Goal: Information Seeking & Learning: Learn about a topic

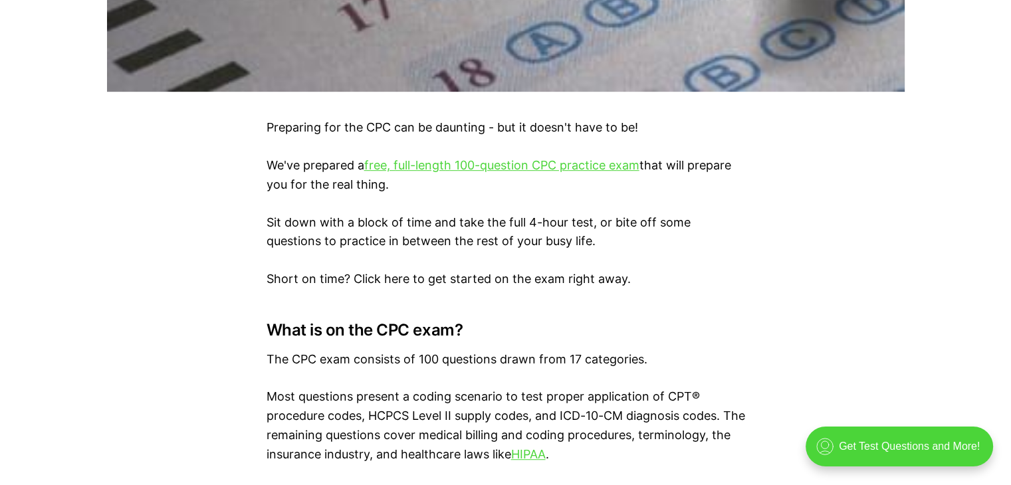
scroll to position [759, 0]
click at [529, 165] on link "free, full-length 100-question CPC practice exam" at bounding box center [501, 164] width 275 height 14
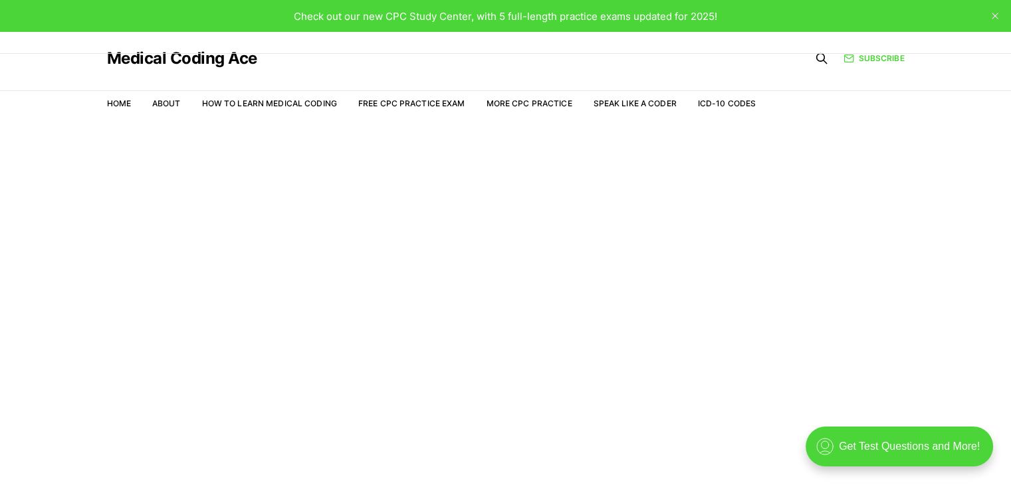
scroll to position [32, 0]
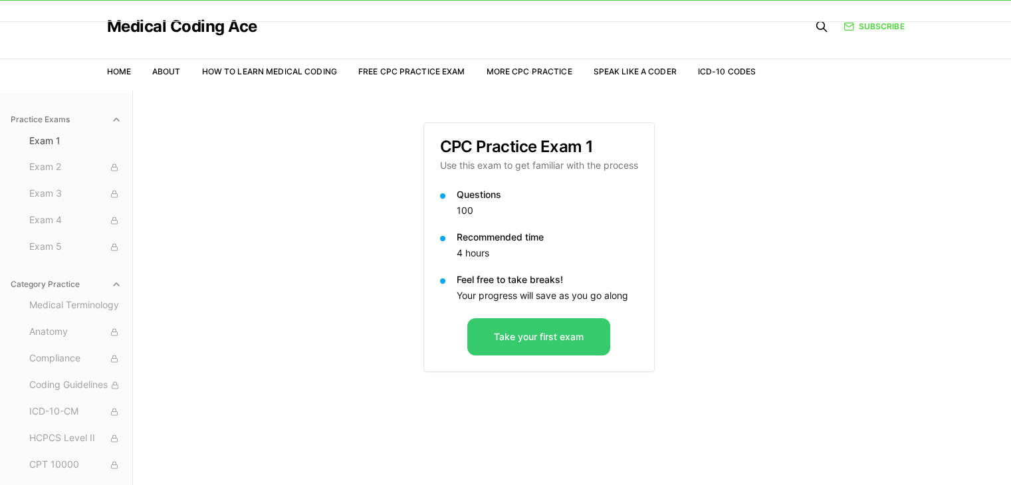
click at [532, 336] on button "Take your first exam" at bounding box center [538, 336] width 143 height 37
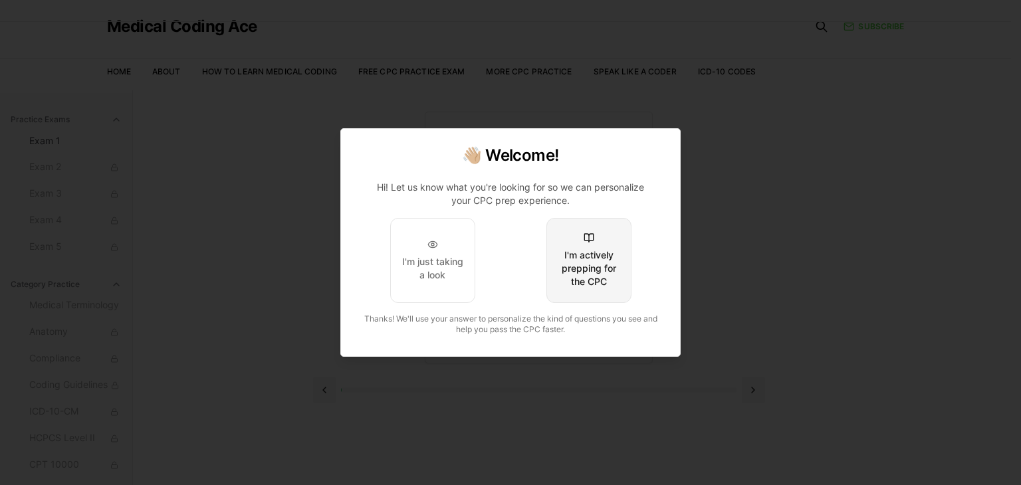
click at [597, 274] on div "I'm actively prepping for the CPC" at bounding box center [588, 268] width 62 height 40
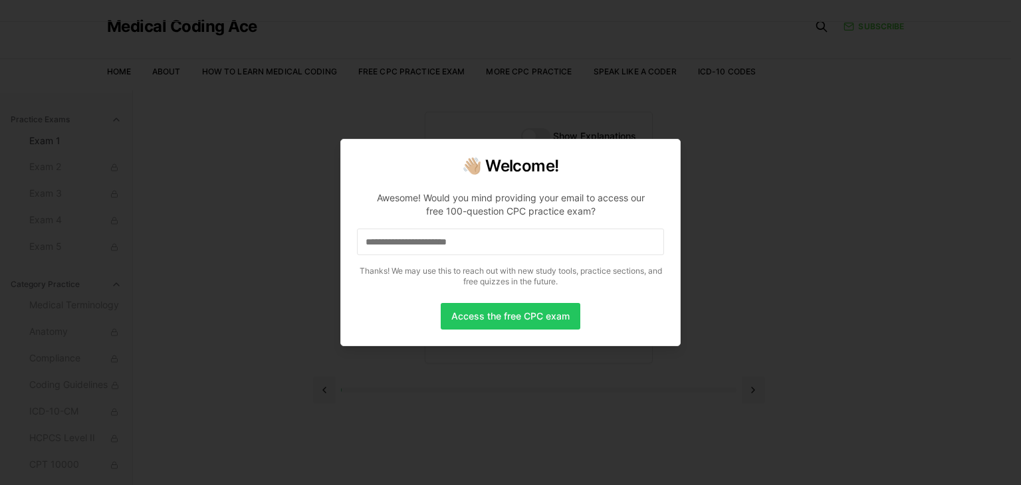
click at [529, 240] on input at bounding box center [510, 242] width 307 height 27
click at [498, 325] on button "Access the free CPC exam" at bounding box center [511, 316] width 140 height 27
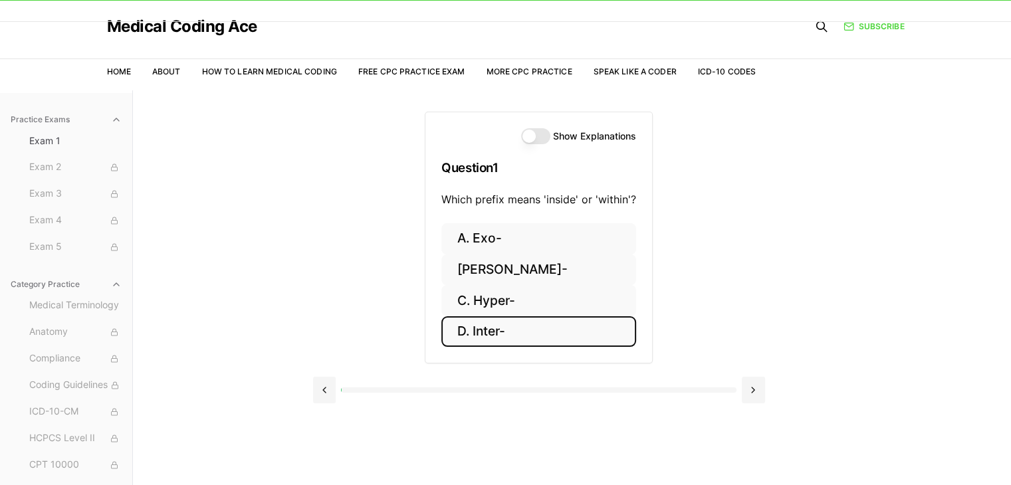
click at [495, 334] on button "D. Inter-" at bounding box center [538, 331] width 195 height 31
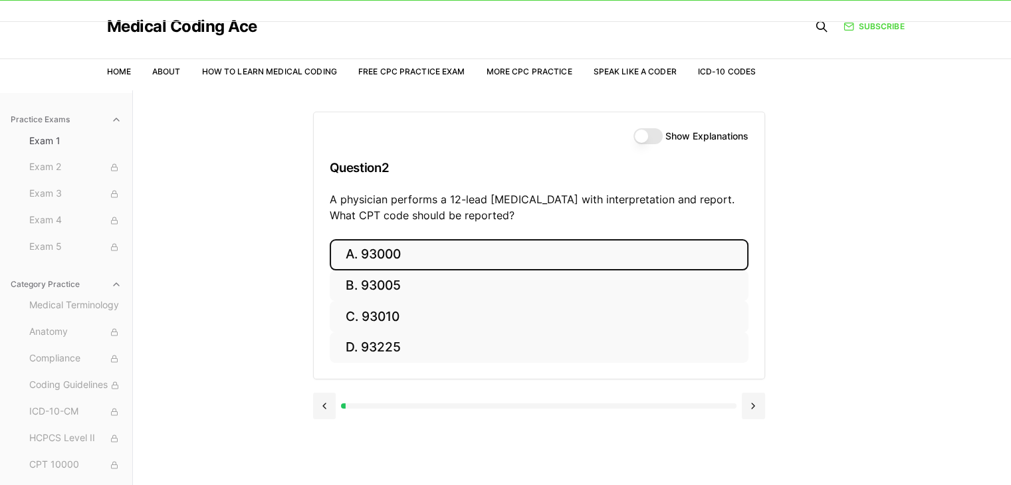
click at [496, 250] on button "A. 93000" at bounding box center [539, 254] width 419 height 31
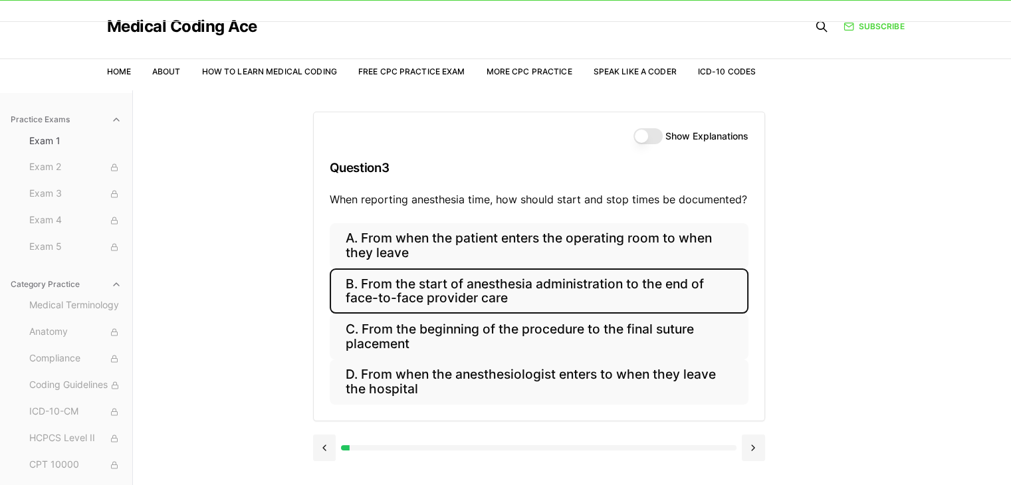
click at [537, 297] on button "B. From the start of anesthesia administration to the end of face-to-face provi…" at bounding box center [539, 290] width 419 height 45
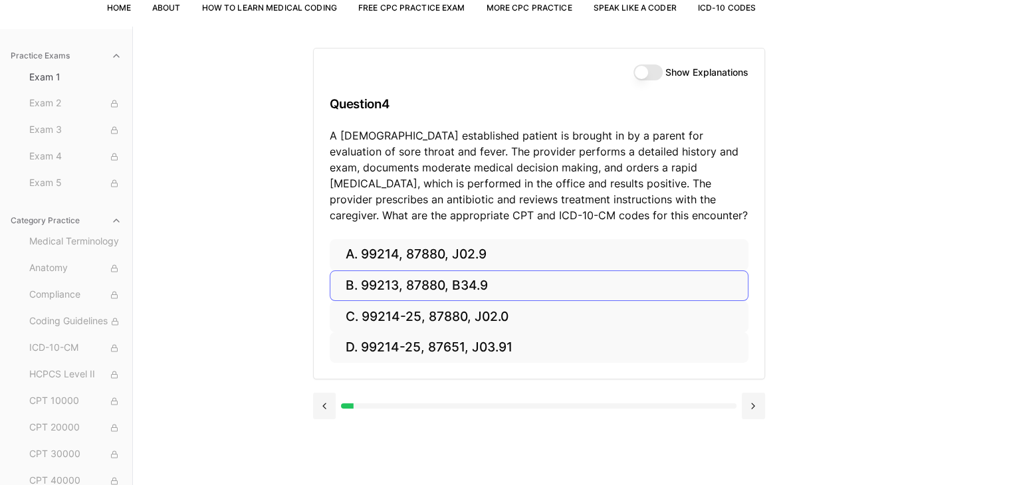
scroll to position [98, 0]
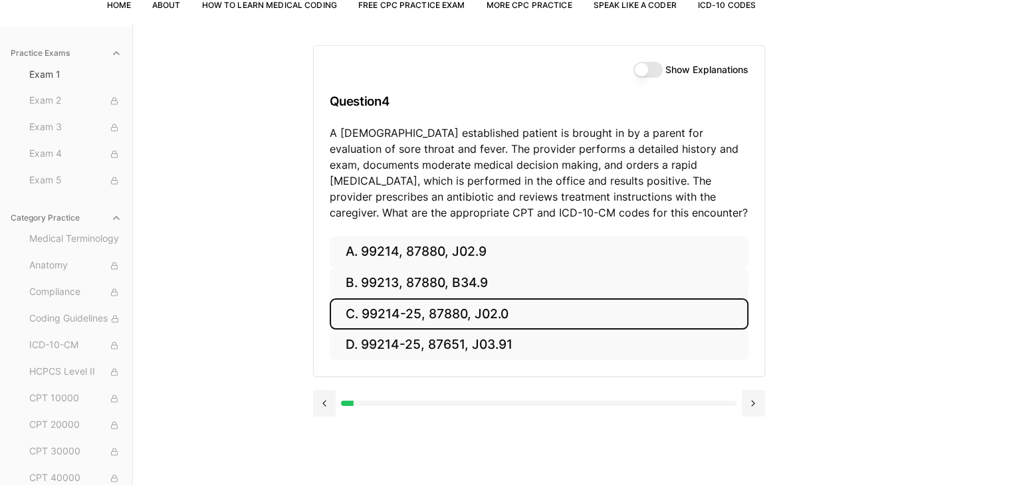
click at [505, 318] on button "C. 99214-25, 87880, J02.0" at bounding box center [539, 313] width 419 height 31
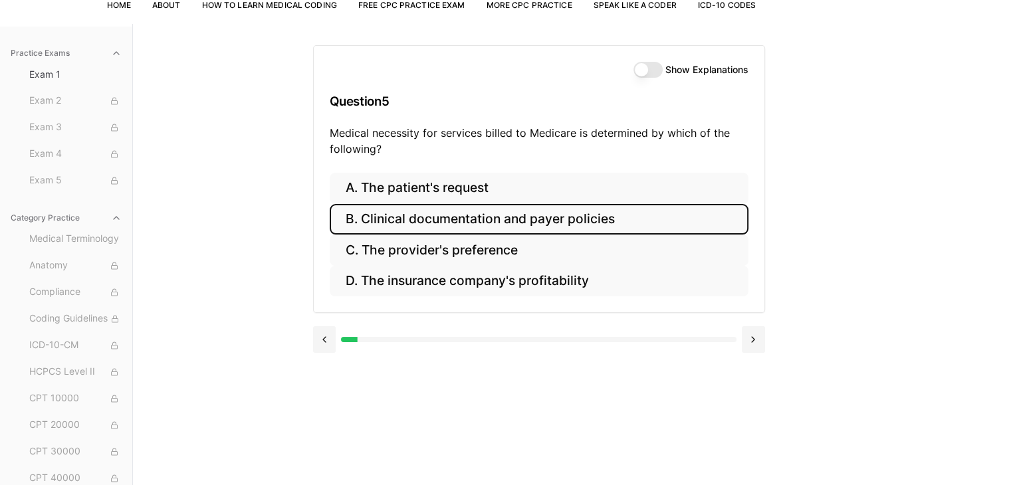
click at [567, 227] on button "B. Clinical documentation and payer policies" at bounding box center [539, 219] width 419 height 31
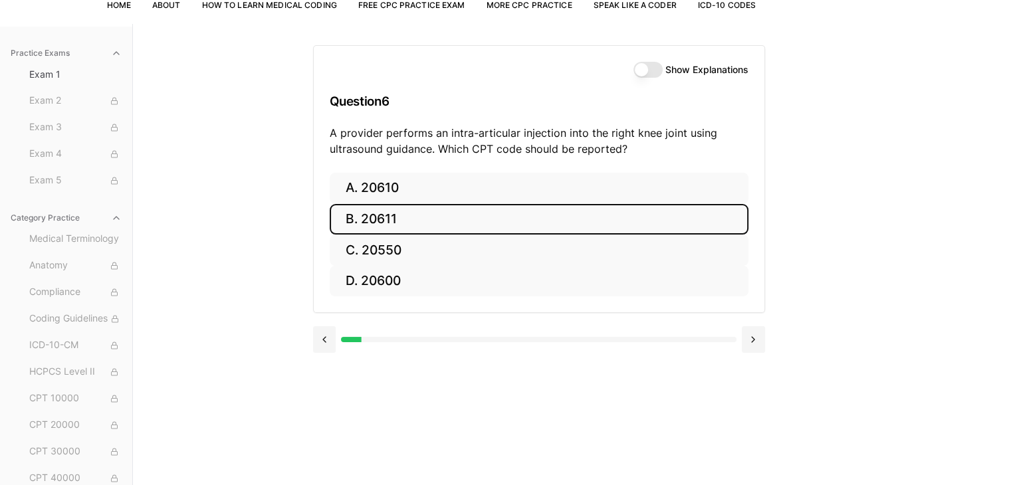
click at [567, 227] on button "B. 20611" at bounding box center [539, 219] width 419 height 31
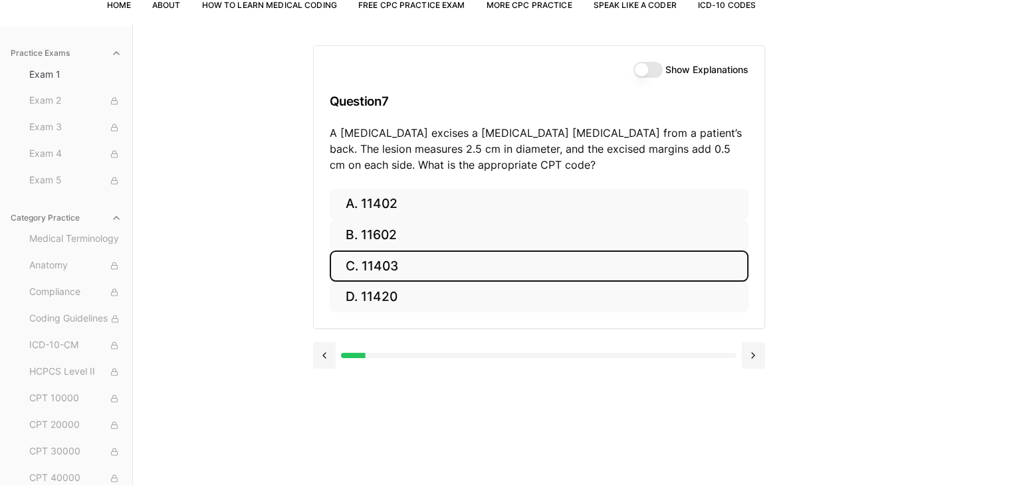
click at [406, 266] on button "C. 11403" at bounding box center [539, 265] width 419 height 31
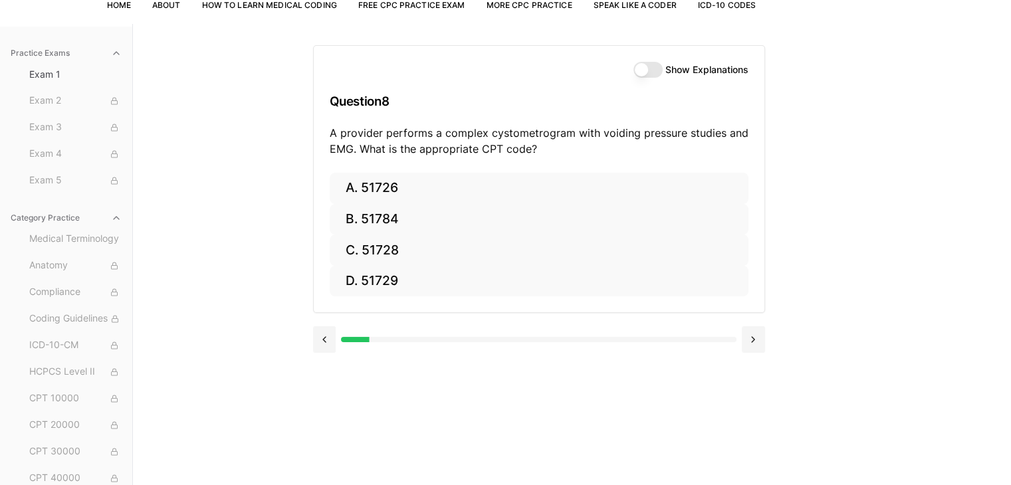
click at [646, 73] on button "Show Explanations" at bounding box center [647, 70] width 29 height 16
click at [324, 339] on button at bounding box center [324, 339] width 23 height 27
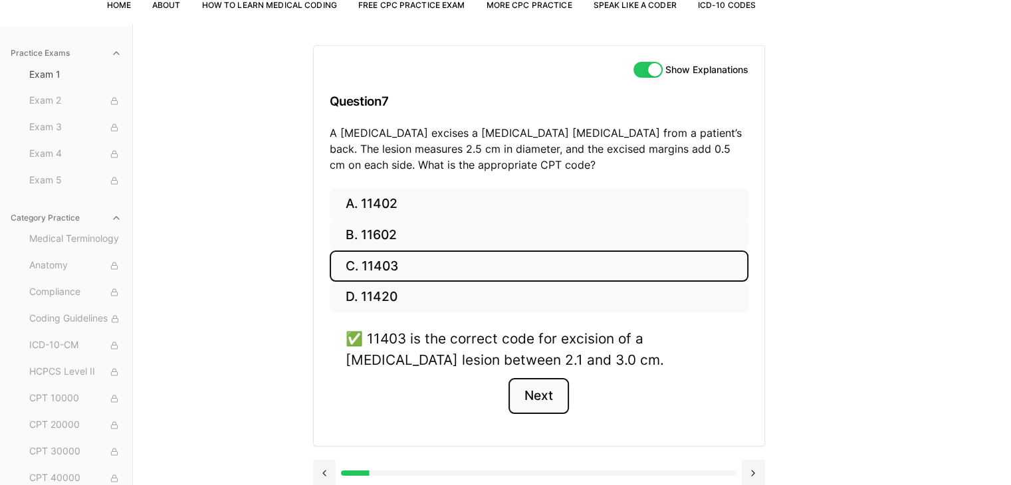
click at [556, 385] on button "Next" at bounding box center [538, 396] width 60 height 36
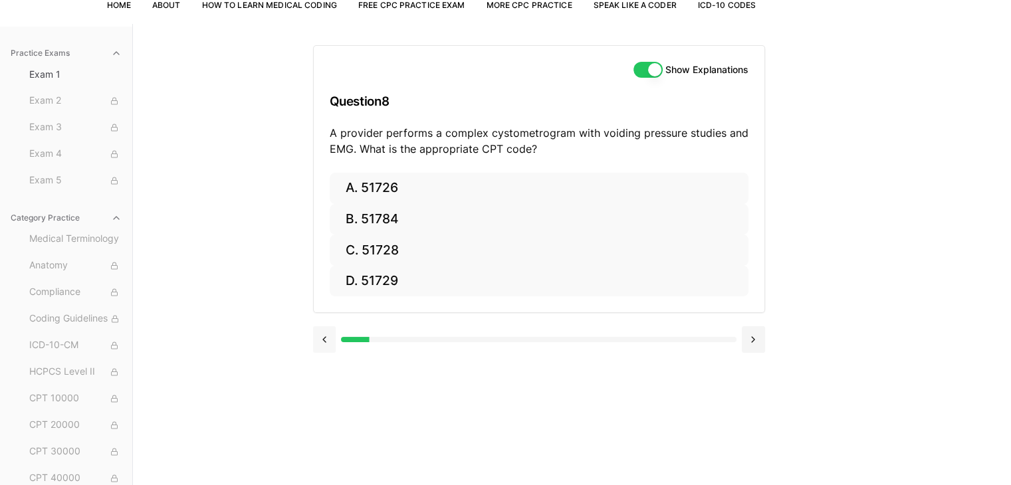
click at [320, 344] on button at bounding box center [324, 339] width 23 height 27
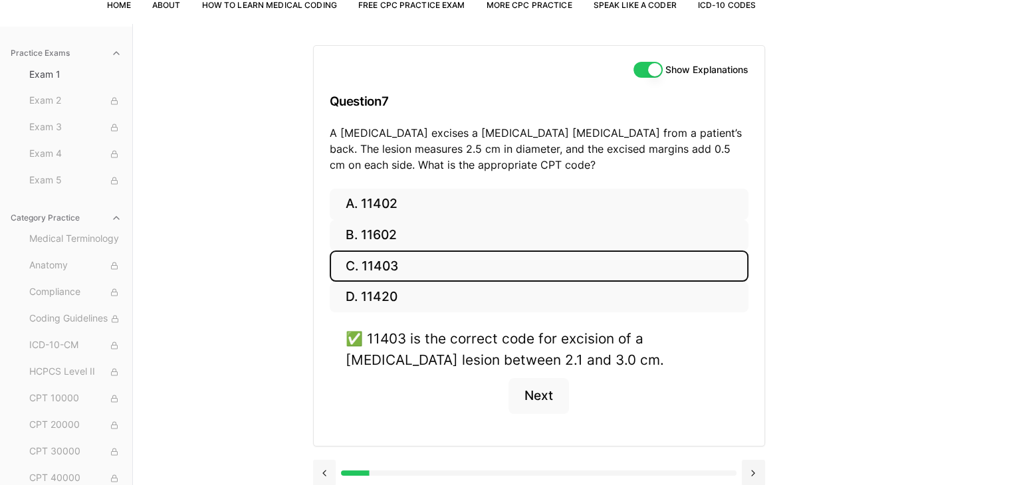
click at [320, 344] on div "A. 11402 B. 11602 C. 11403 D. 11420 ✅ 11403 is the correct code for excision of…" at bounding box center [539, 317] width 450 height 257
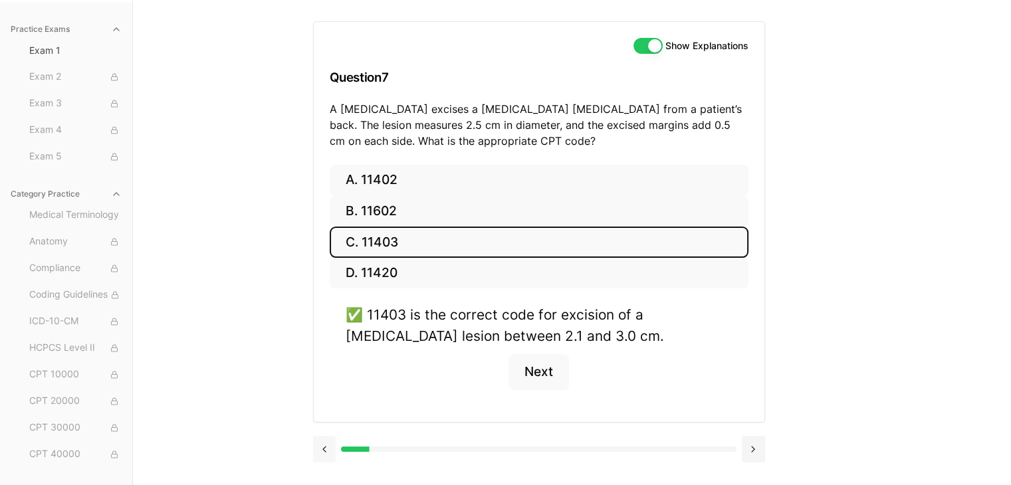
click at [324, 444] on button at bounding box center [324, 449] width 23 height 27
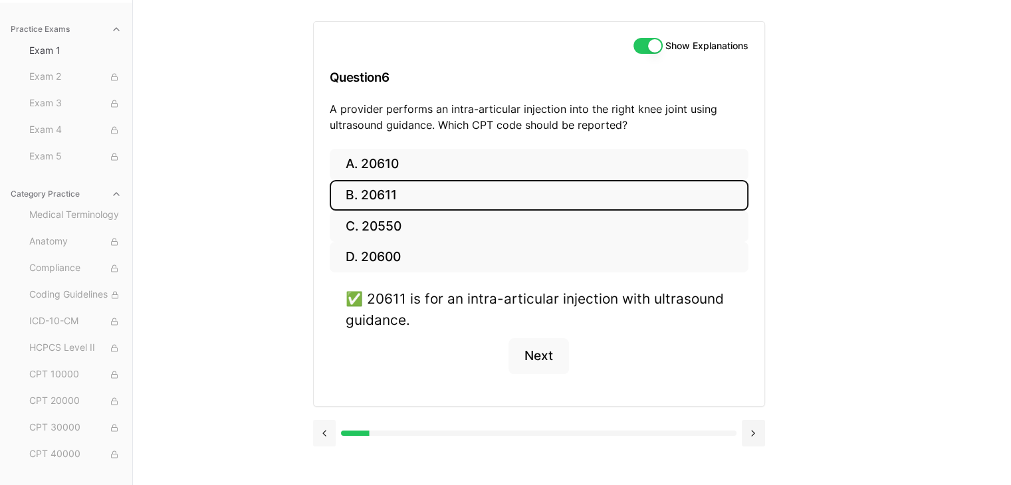
click at [318, 428] on button at bounding box center [324, 433] width 23 height 27
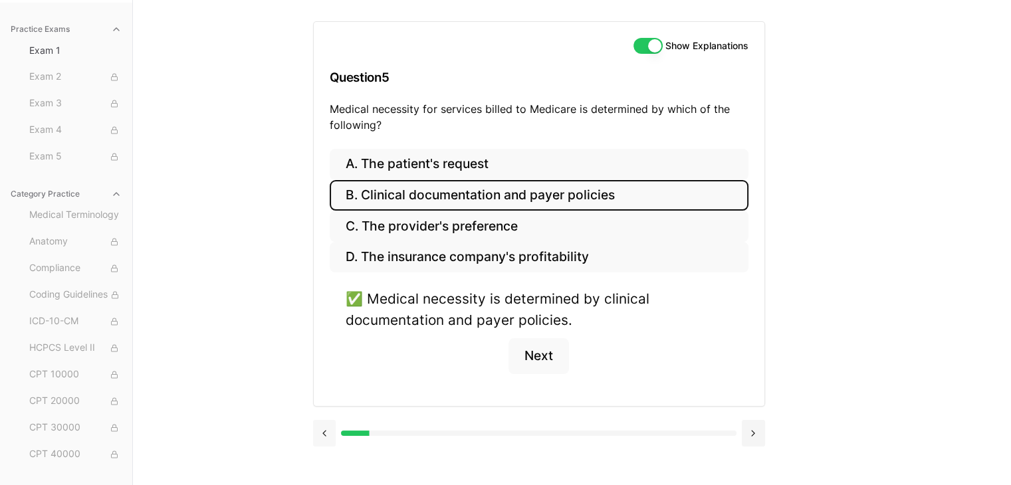
click at [318, 428] on button at bounding box center [324, 433] width 23 height 27
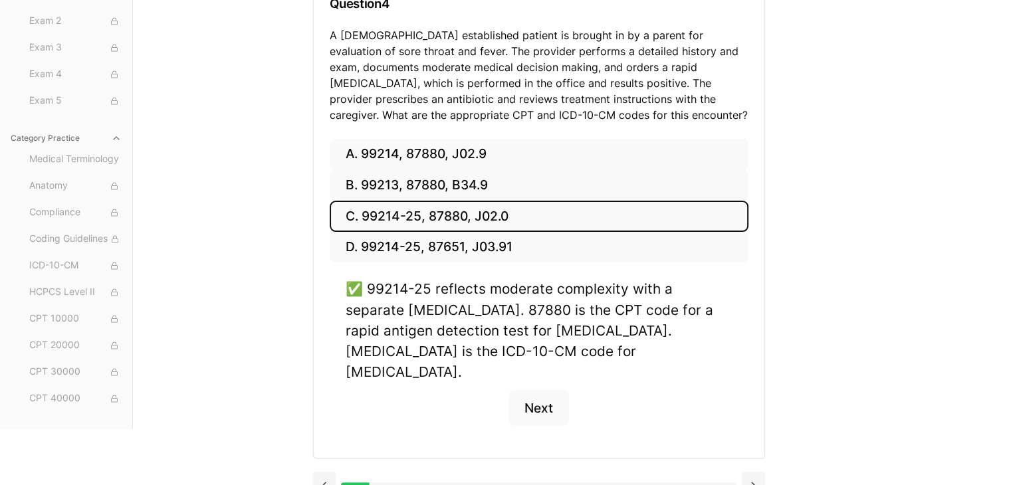
scroll to position [198, 0]
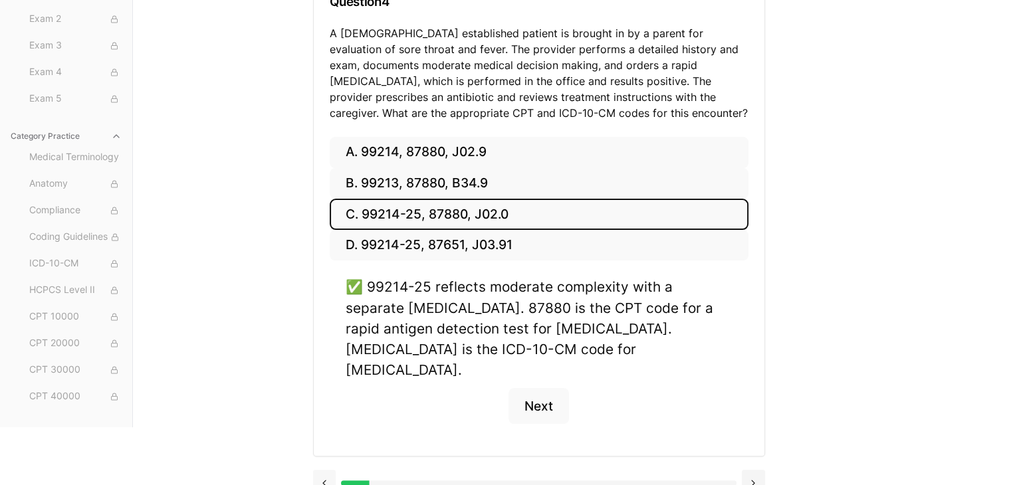
click at [324, 470] on button at bounding box center [324, 483] width 23 height 27
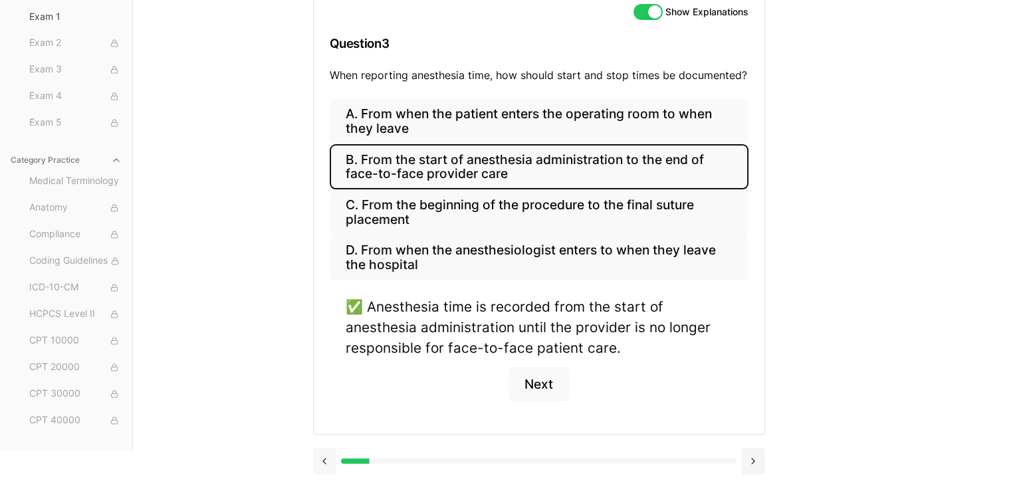
scroll to position [155, 0]
click at [318, 463] on button at bounding box center [324, 462] width 23 height 27
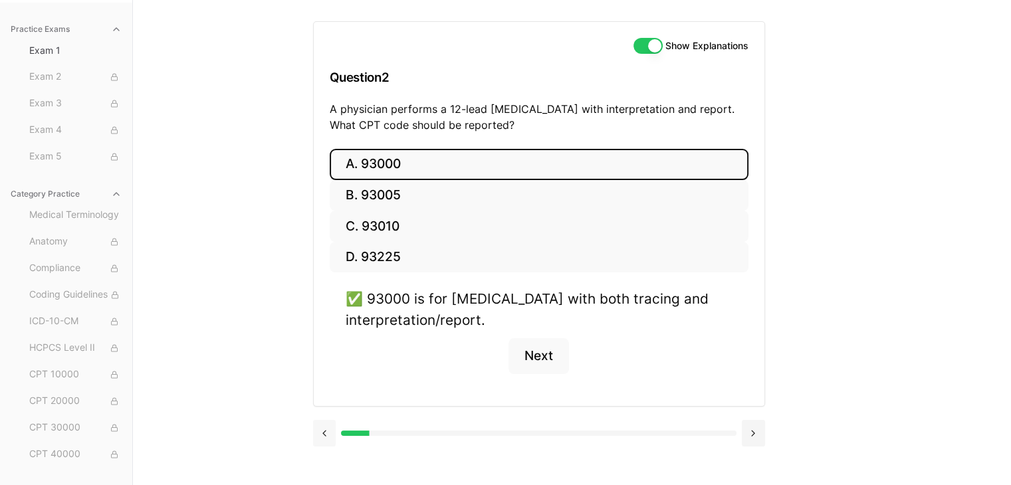
scroll to position [122, 0]
click at [332, 439] on button at bounding box center [324, 433] width 23 height 27
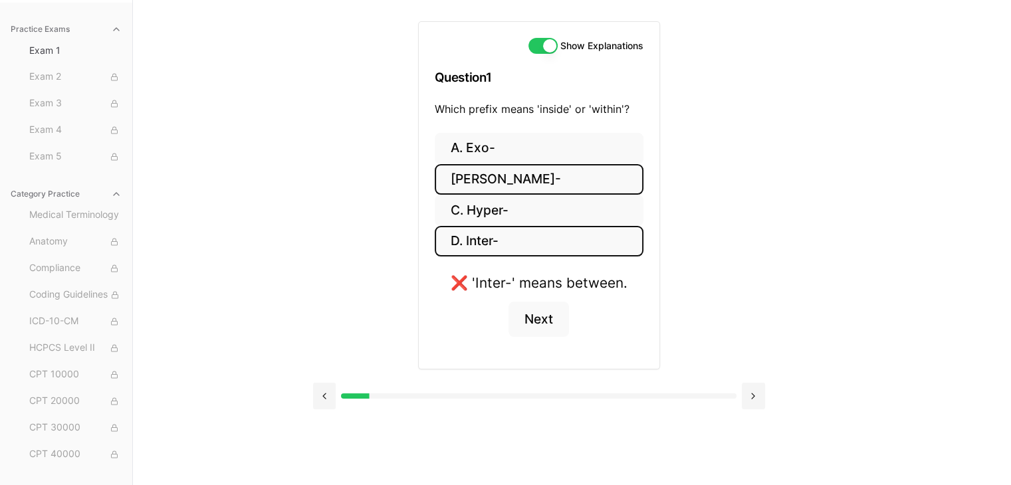
click at [501, 177] on button "[PERSON_NAME]-" at bounding box center [539, 179] width 209 height 31
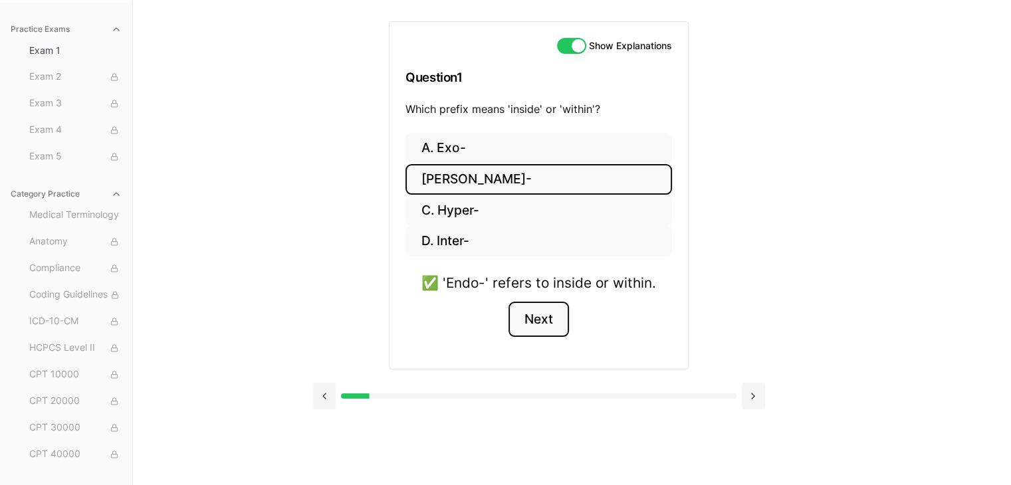
click at [524, 314] on button "Next" at bounding box center [538, 320] width 60 height 36
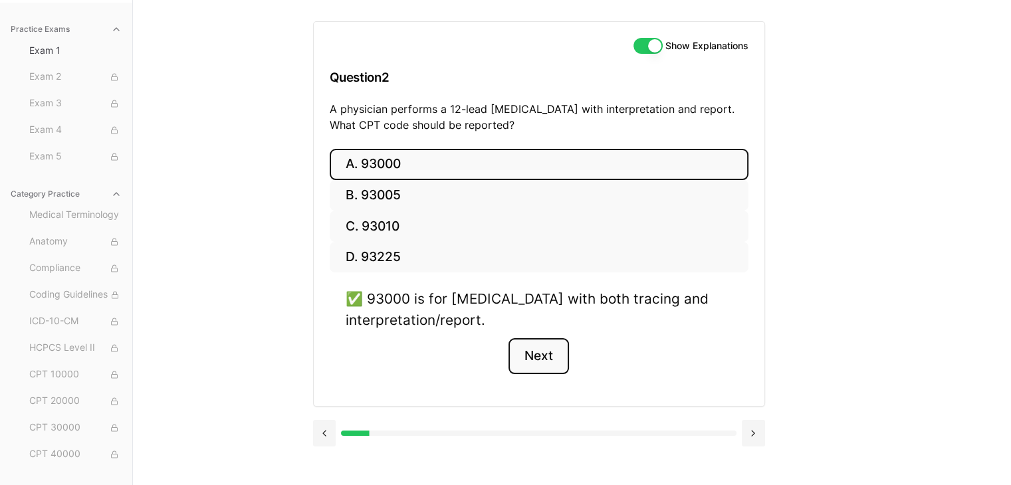
click at [529, 355] on button "Next" at bounding box center [538, 356] width 60 height 36
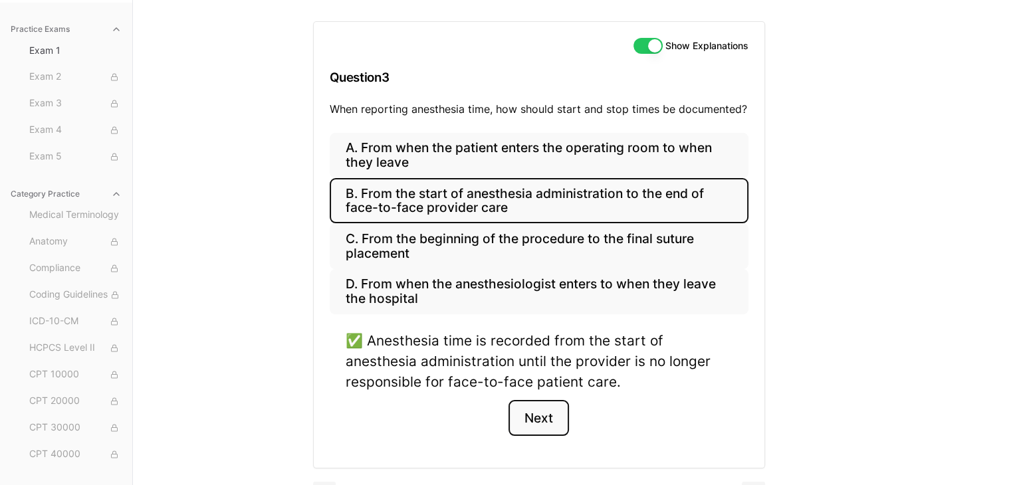
click at [541, 402] on button "Next" at bounding box center [538, 418] width 60 height 36
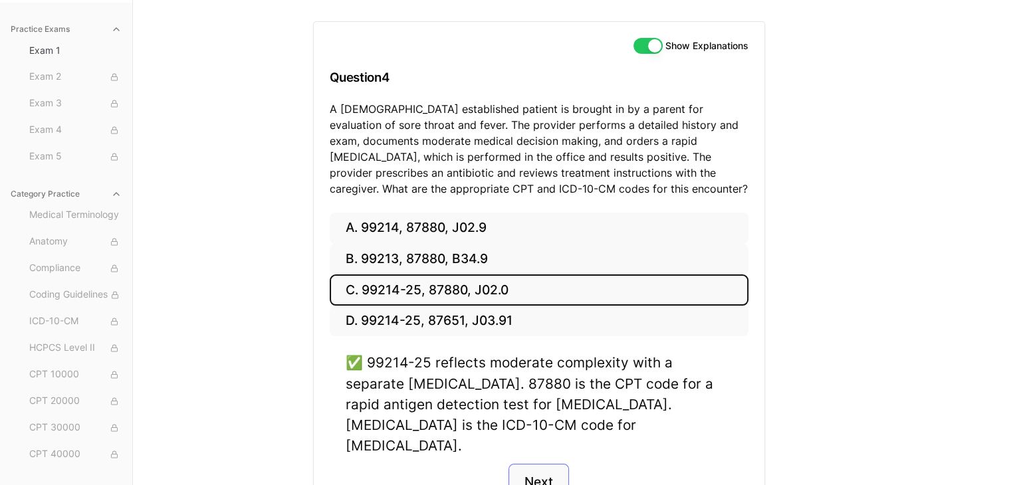
scroll to position [198, 0]
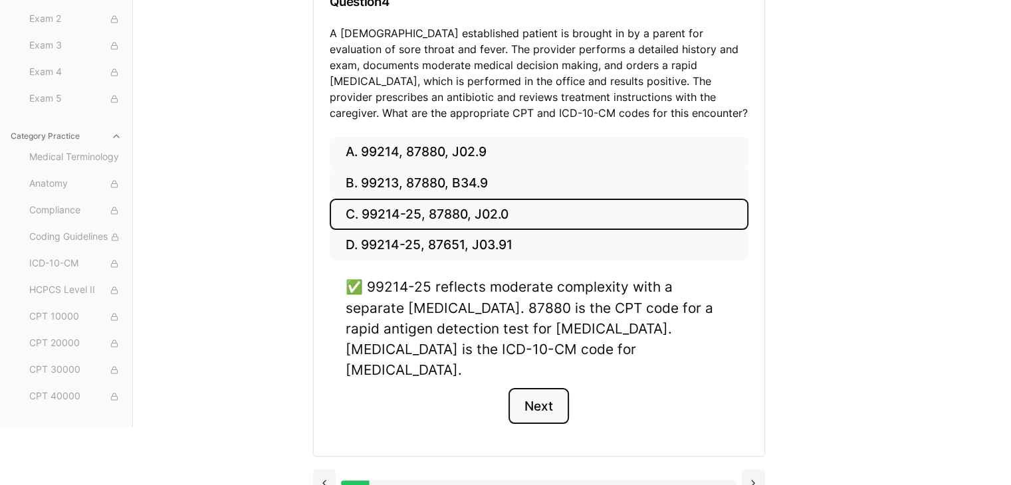
click at [545, 390] on button "Next" at bounding box center [538, 406] width 60 height 36
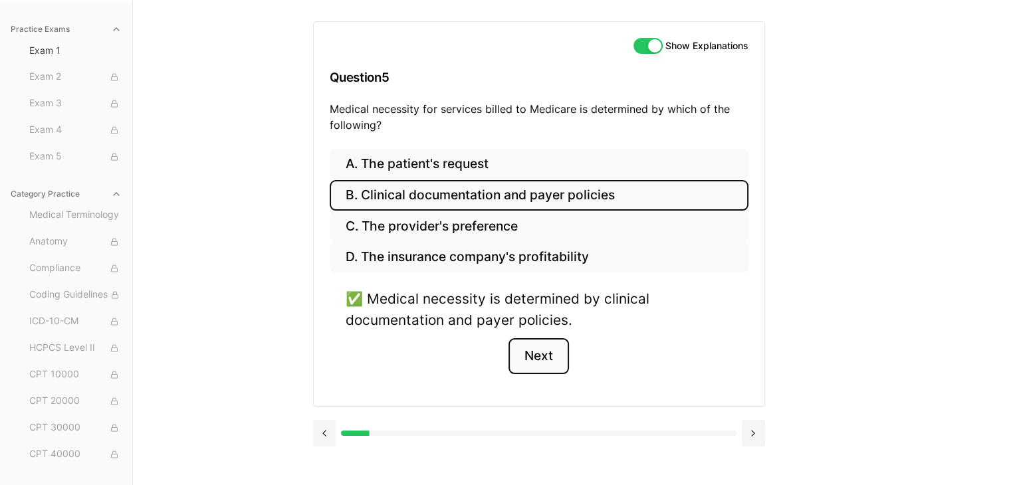
click at [548, 351] on button "Next" at bounding box center [538, 356] width 60 height 36
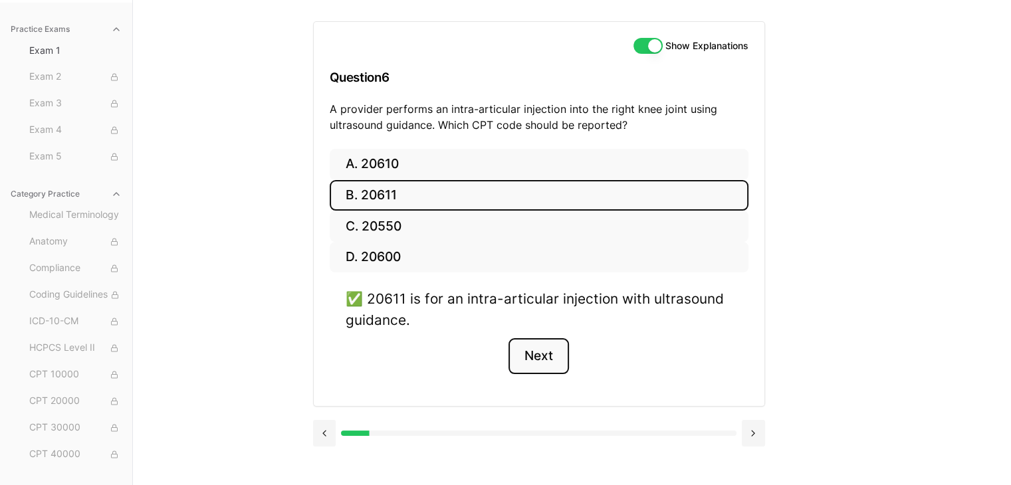
click at [520, 351] on button "Next" at bounding box center [538, 356] width 60 height 36
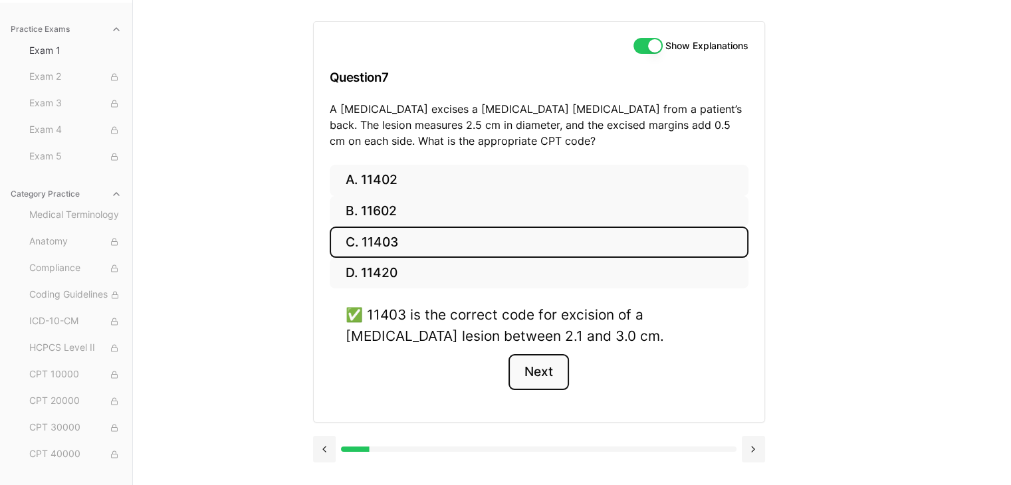
click at [545, 359] on button "Next" at bounding box center [538, 372] width 60 height 36
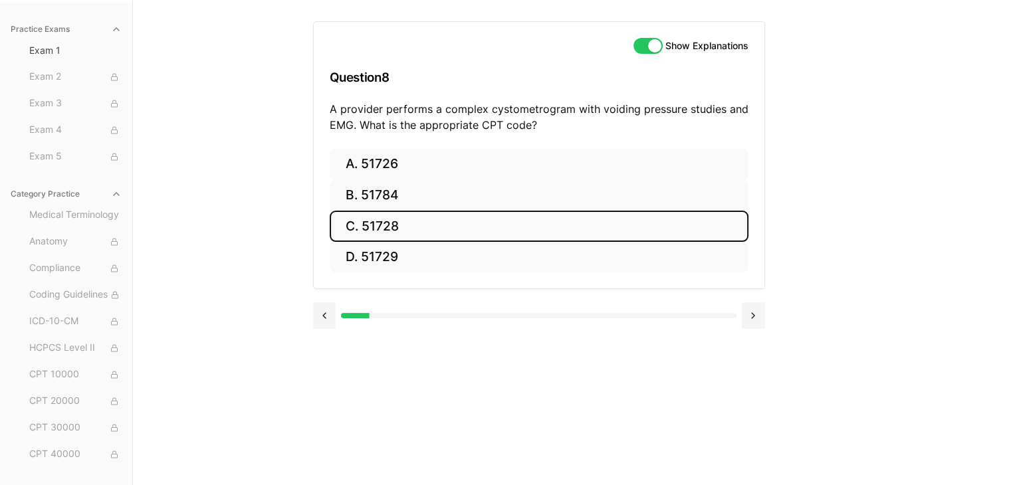
click at [393, 221] on button "C. 51728" at bounding box center [539, 226] width 419 height 31
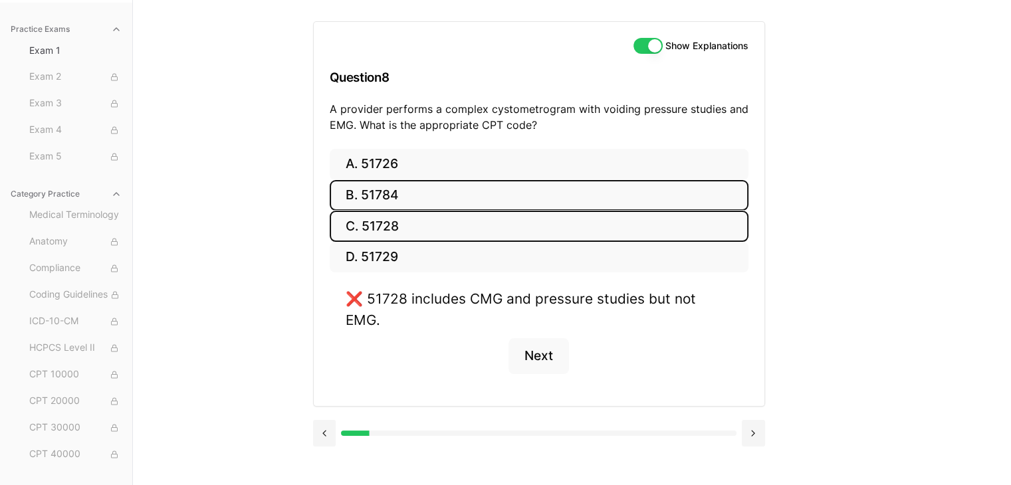
click at [411, 192] on button "B. 51784" at bounding box center [539, 195] width 419 height 31
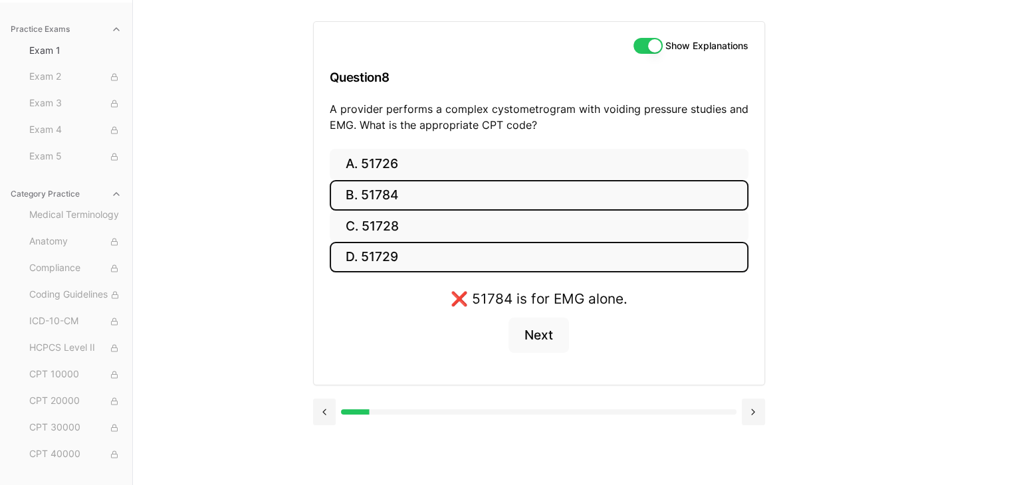
click at [380, 256] on button "D. 51729" at bounding box center [539, 257] width 419 height 31
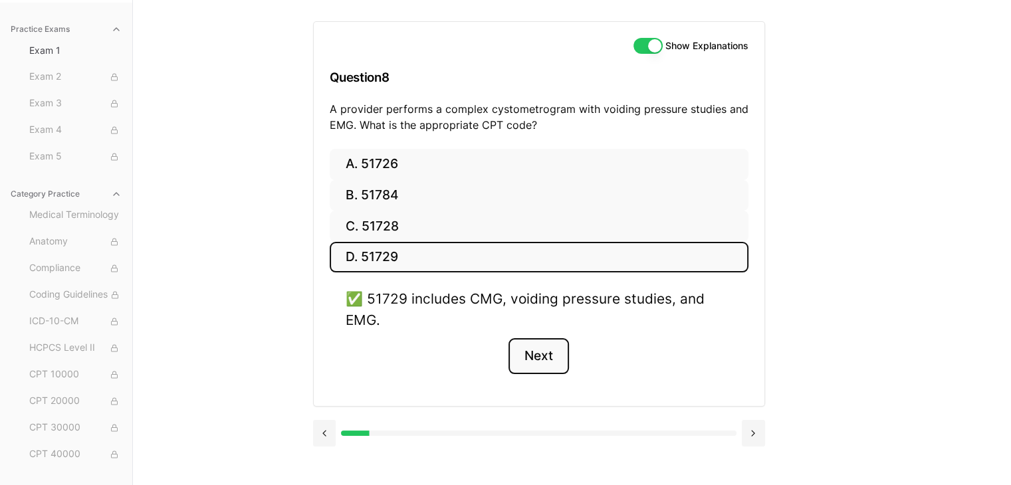
click at [558, 361] on button "Next" at bounding box center [538, 356] width 60 height 36
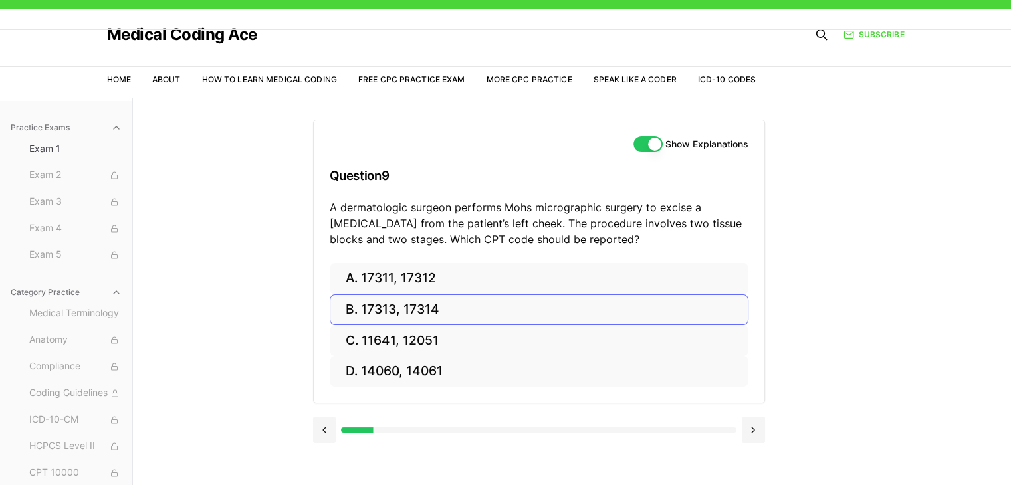
scroll to position [24, 0]
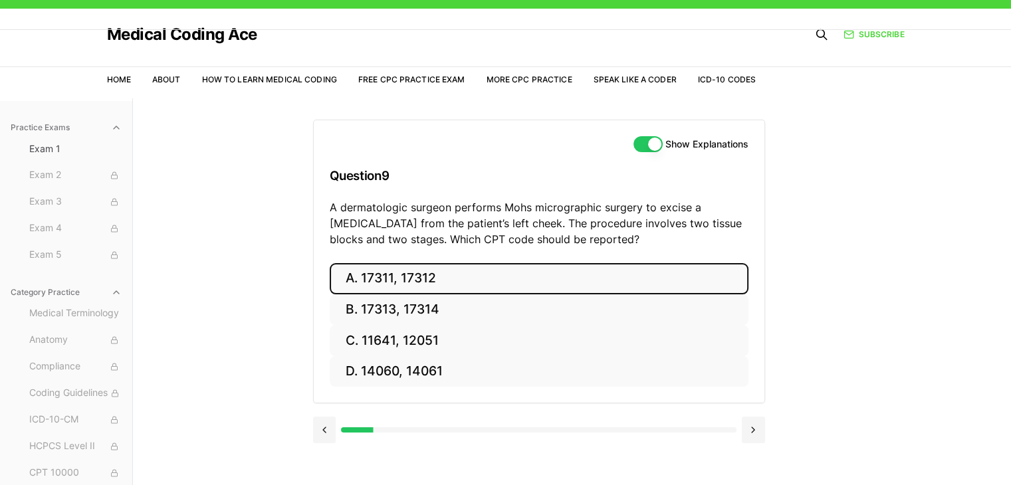
click at [422, 270] on button "A. 17311, 17312" at bounding box center [539, 278] width 419 height 31
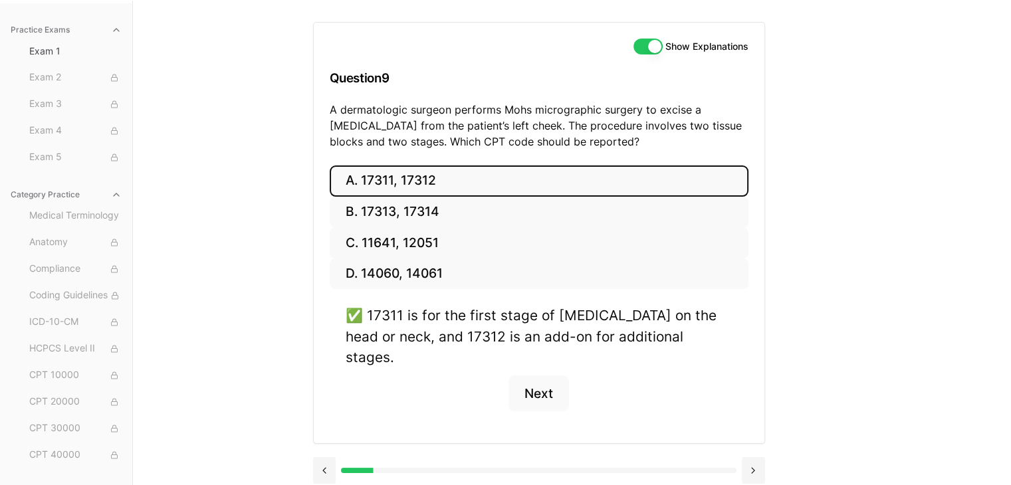
scroll to position [122, 0]
click at [552, 375] on button "Next" at bounding box center [538, 393] width 60 height 36
